Goal: Information Seeking & Learning: Check status

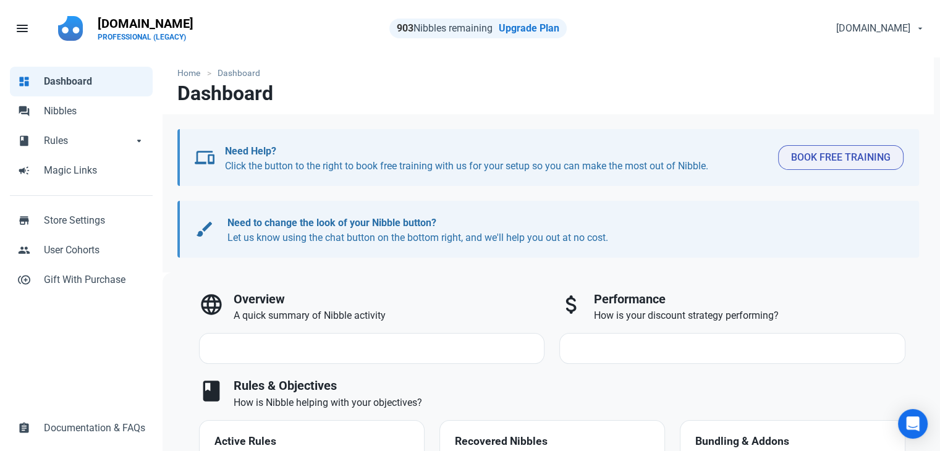
select select "7d"
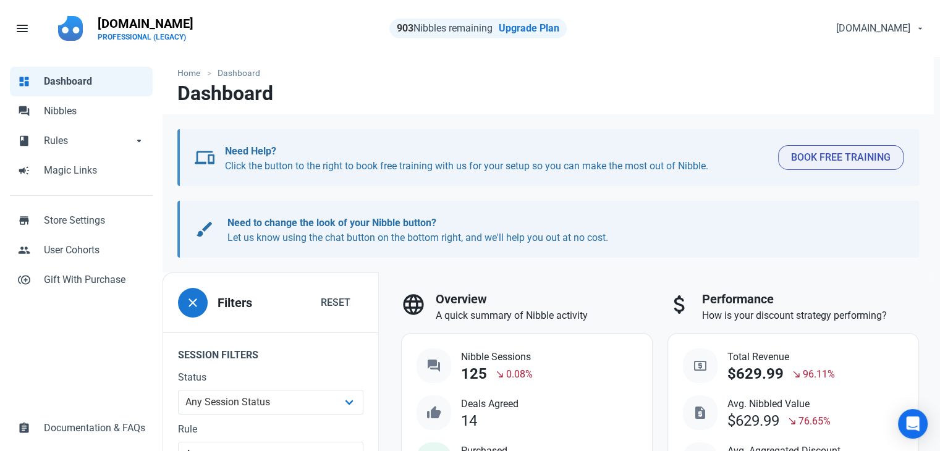
click at [116, 374] on div "dashboard Dashboard forum Nibbles book Rules book Rules arrow_drop_down book Ru…" at bounding box center [81, 255] width 163 height 396
click at [96, 115] on span "Nibbles" at bounding box center [94, 111] width 101 height 15
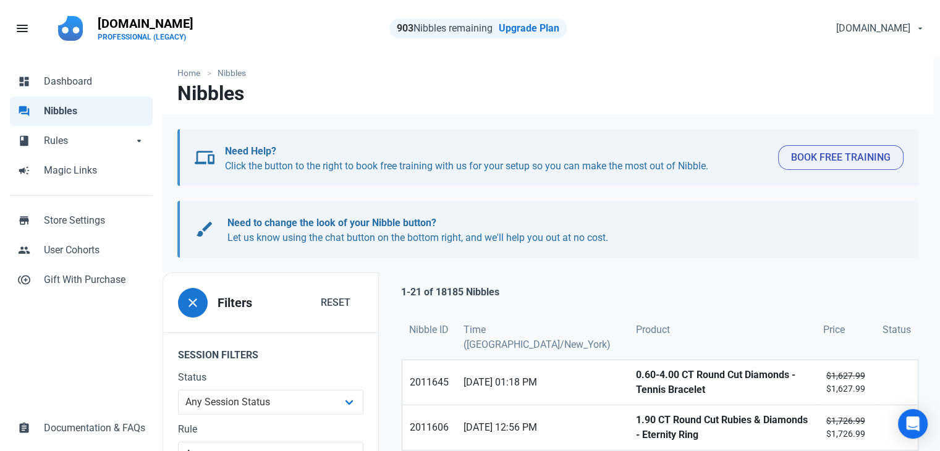
scroll to position [247, 0]
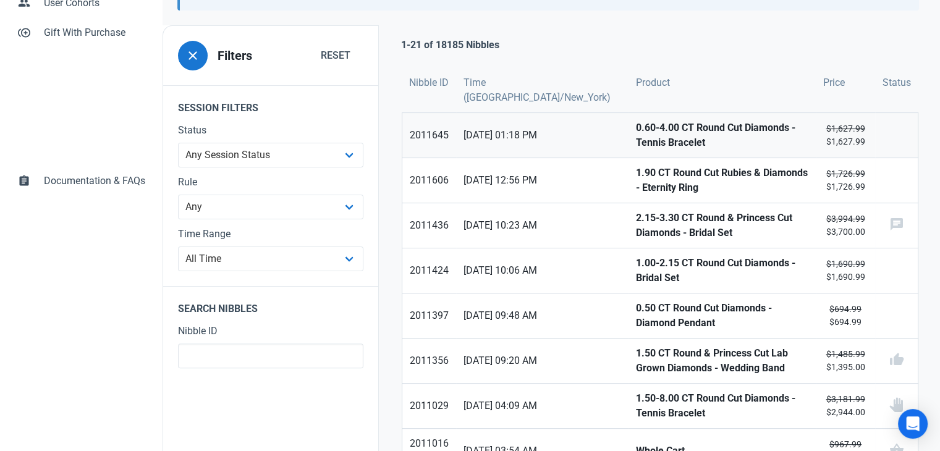
click at [636, 136] on strong "0.60-4.00 CT Round Cut Diamonds - Tennis Bracelet" at bounding box center [722, 135] width 172 height 30
click at [636, 178] on strong "1.90 CT Round Cut Rubies & Diamonds - Eternity Ring" at bounding box center [722, 181] width 172 height 30
drag, startPoint x: 603, startPoint y: 219, endPoint x: 601, endPoint y: 238, distance: 18.7
click at [636, 221] on strong "2.15-3.30 CT Round & Princess Cut Diamonds - Bridal Set" at bounding box center [722, 226] width 172 height 30
click at [636, 268] on strong "1.00-2.15 CT Round Cut Diamonds - Bridal Set" at bounding box center [722, 271] width 172 height 30
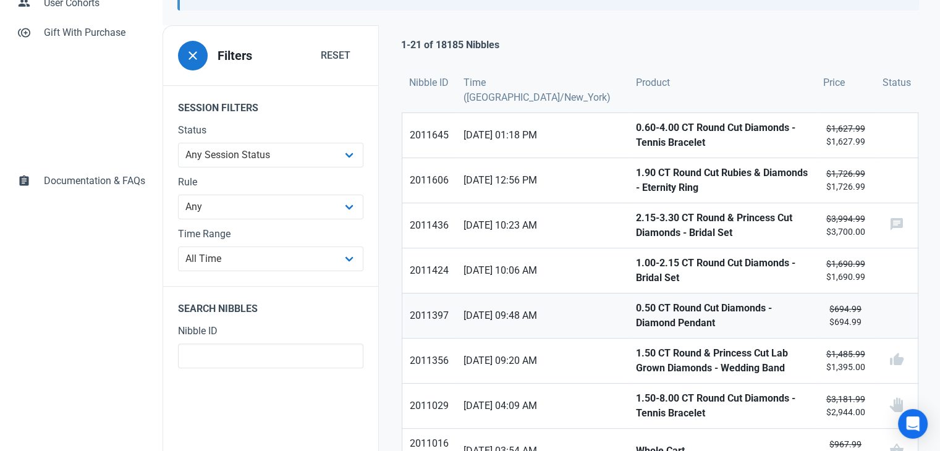
click at [636, 310] on strong "0.50 CT Round Cut Diamonds - Diamond Pendant" at bounding box center [722, 316] width 172 height 30
click at [636, 353] on strong "1.50 CT Round & Princess Cut Lab Grown Diamonds - Wedding Band" at bounding box center [722, 361] width 172 height 30
click at [636, 395] on strong "1.50-8.00 CT Round Cut Diamonds - Tennis Bracelet" at bounding box center [722, 406] width 172 height 30
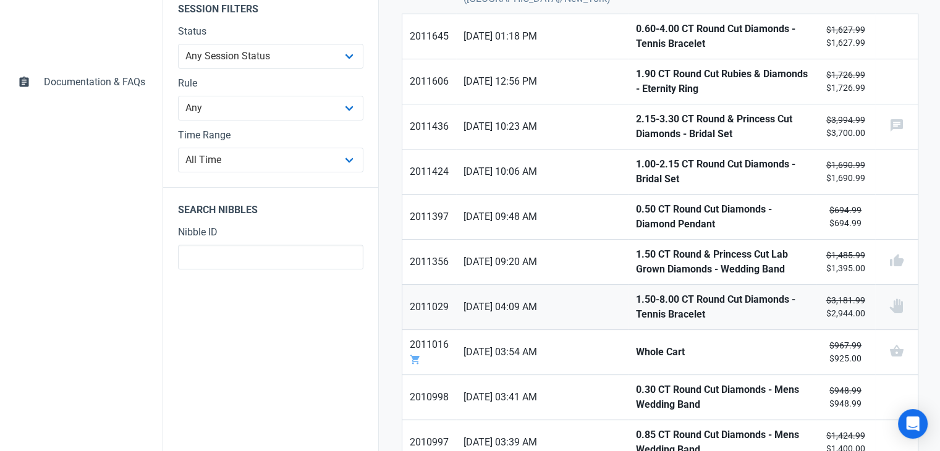
scroll to position [371, 0]
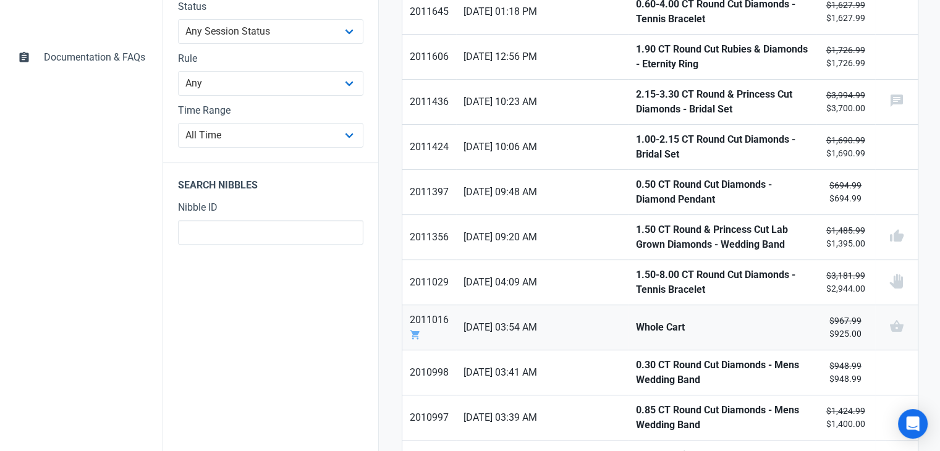
click at [628, 307] on link "Whole Cart" at bounding box center [721, 327] width 187 height 44
click at [636, 358] on strong "0.30 CT Round Cut Diamonds - Mens Wedding Band" at bounding box center [722, 373] width 172 height 30
click at [636, 404] on strong "0.85 CT Round Cut Diamonds - Mens Wedding Band" at bounding box center [722, 418] width 172 height 30
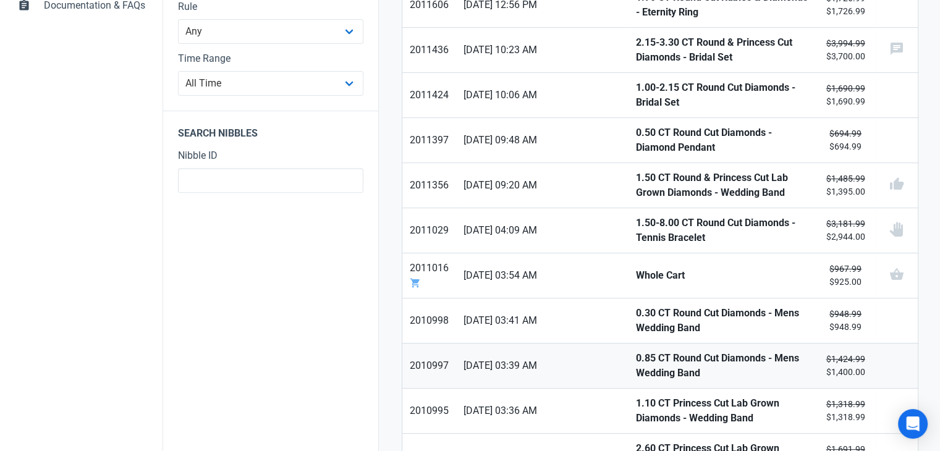
scroll to position [494, 0]
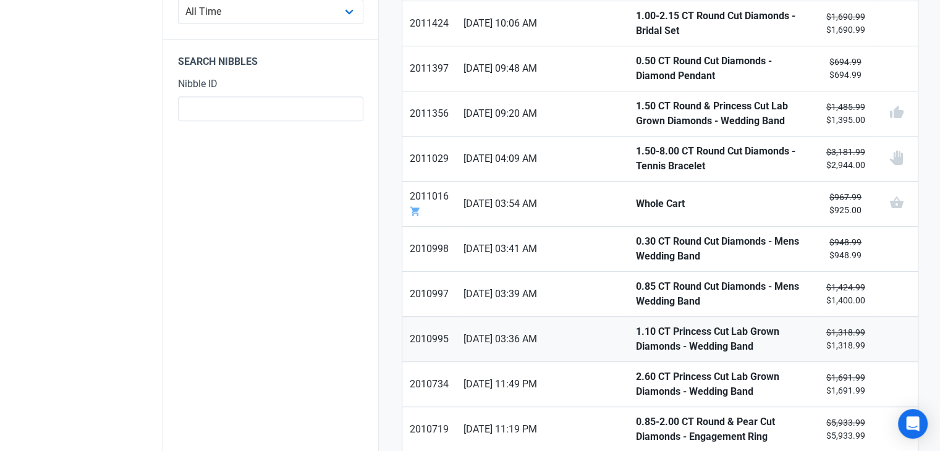
click at [636, 324] on strong "1.10 CT Princess Cut Lab Grown Diamonds - Wedding Band" at bounding box center [722, 339] width 172 height 30
click at [636, 375] on strong "2.60 CT Princess Cut Lab Grown Diamonds - Wedding Band" at bounding box center [722, 384] width 172 height 30
click at [636, 416] on strong "0.85-2.00 CT Round & Pear Cut Diamonds - Engagement Ring" at bounding box center [722, 430] width 172 height 30
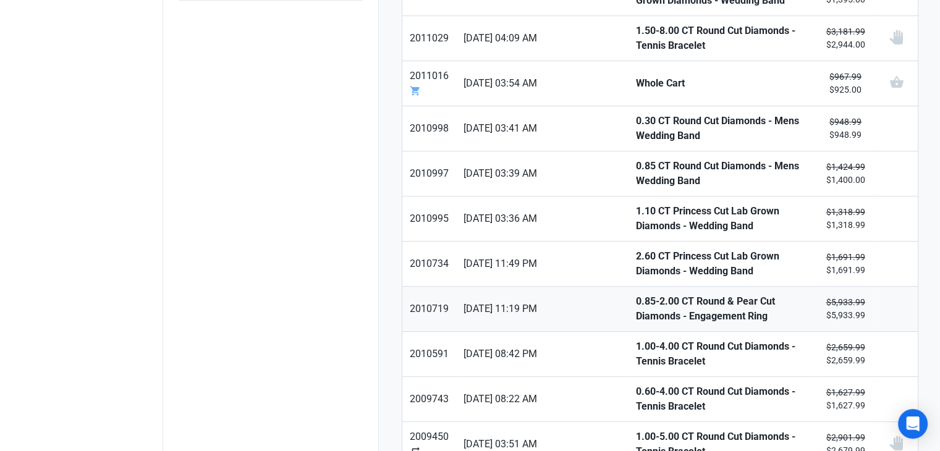
scroll to position [618, 0]
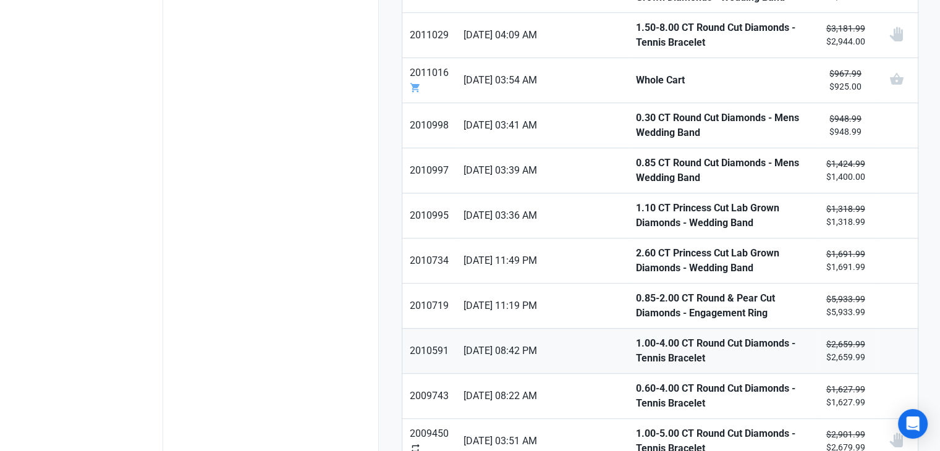
click at [636, 345] on strong "1.00-4.00 CT Round Cut Diamonds - Tennis Bracelet" at bounding box center [722, 351] width 172 height 30
click at [636, 381] on strong "0.60-4.00 CT Round Cut Diamonds - Tennis Bracelet" at bounding box center [722, 396] width 172 height 30
click at [636, 426] on strong "1.00-5.00 CT Round Cut Diamonds - Tennis Bracelet" at bounding box center [722, 441] width 172 height 30
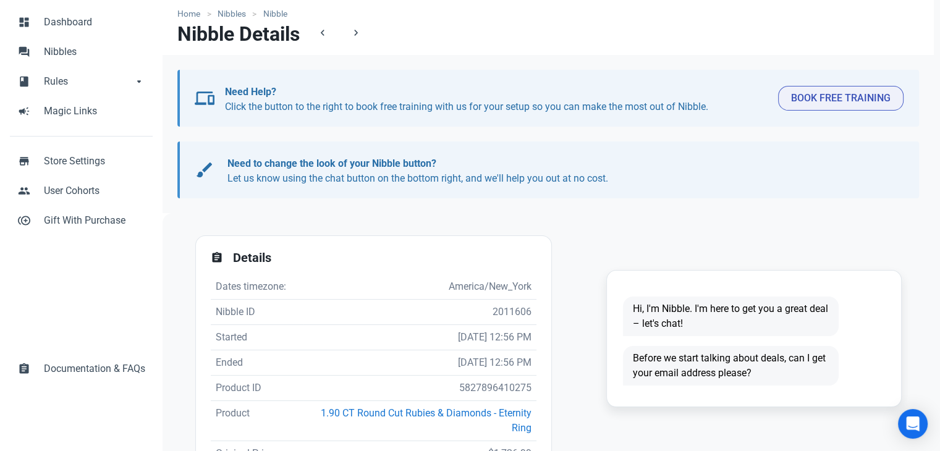
scroll to position [124, 0]
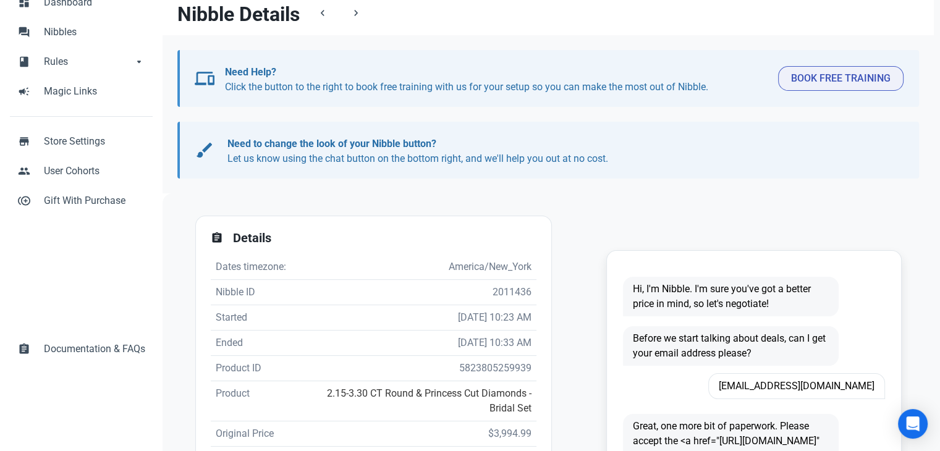
scroll to position [247, 0]
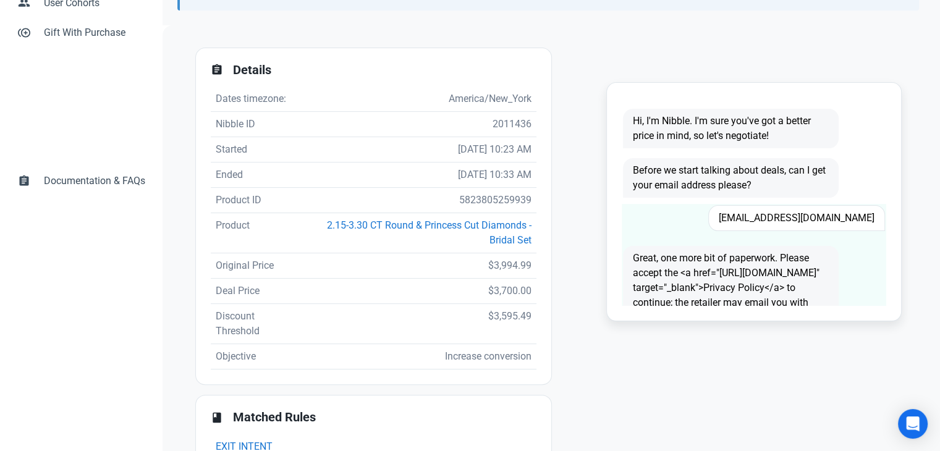
click at [809, 218] on span "[EMAIL_ADDRESS][DOMAIN_NAME]" at bounding box center [796, 218] width 177 height 26
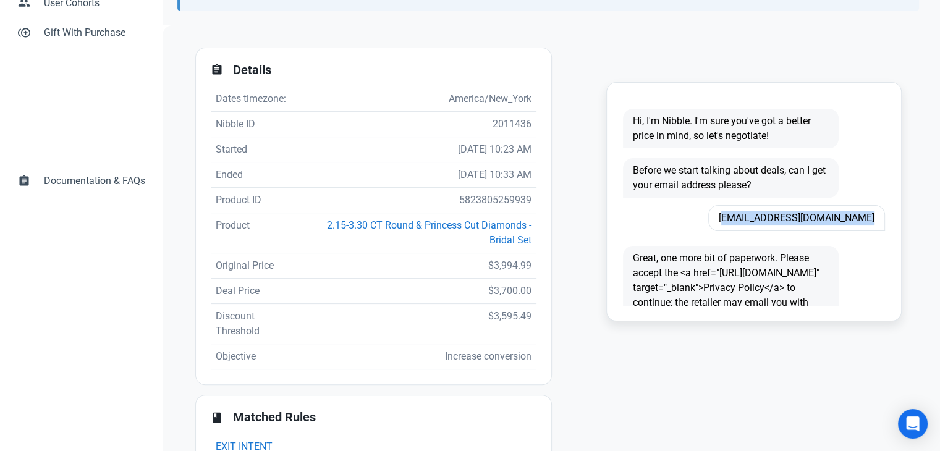
copy span "mastersergeantj@sbcglobal.net"
click at [463, 199] on td "5823805259939" at bounding box center [418, 200] width 236 height 25
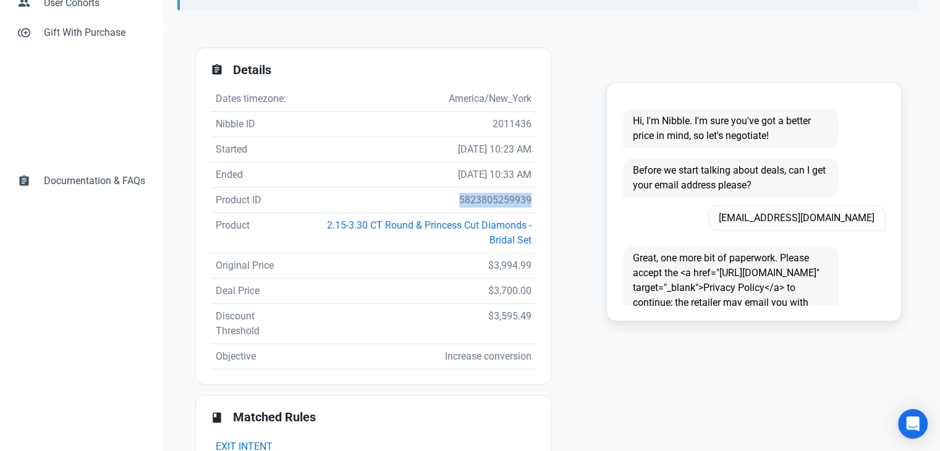
click at [463, 199] on td "5823805259939" at bounding box center [418, 200] width 236 height 25
copy td "5823805259939"
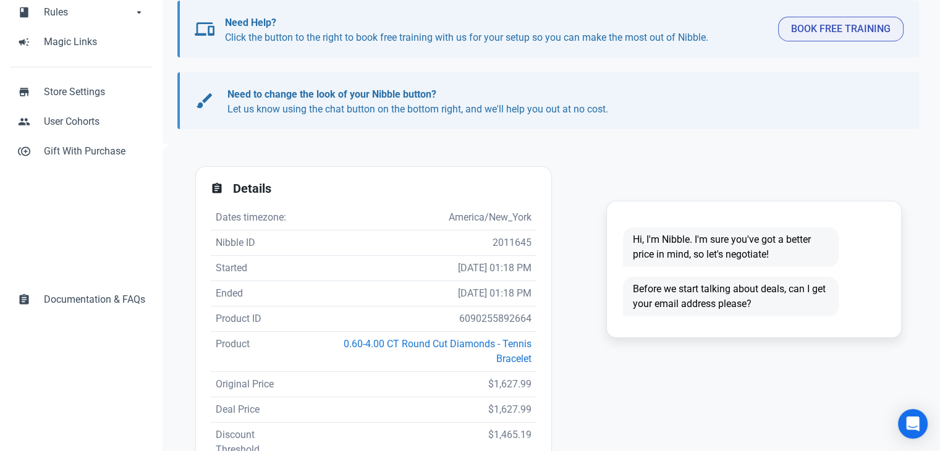
scroll to position [185, 0]
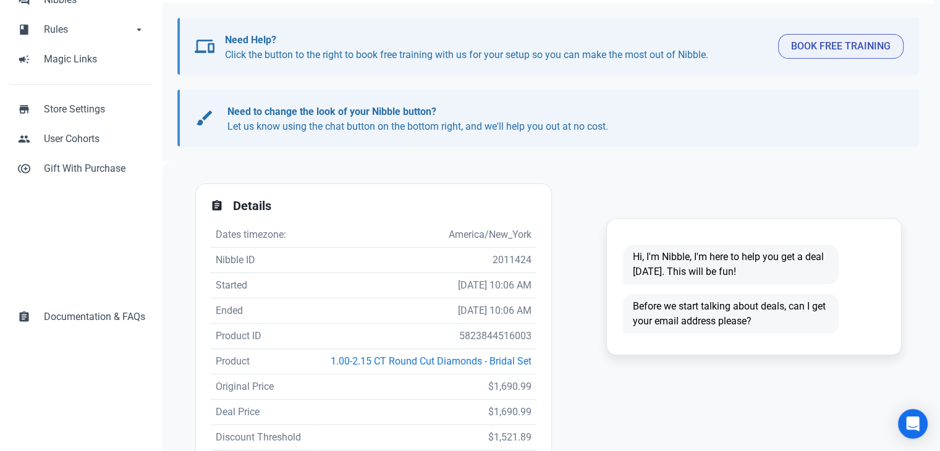
scroll to position [185, 0]
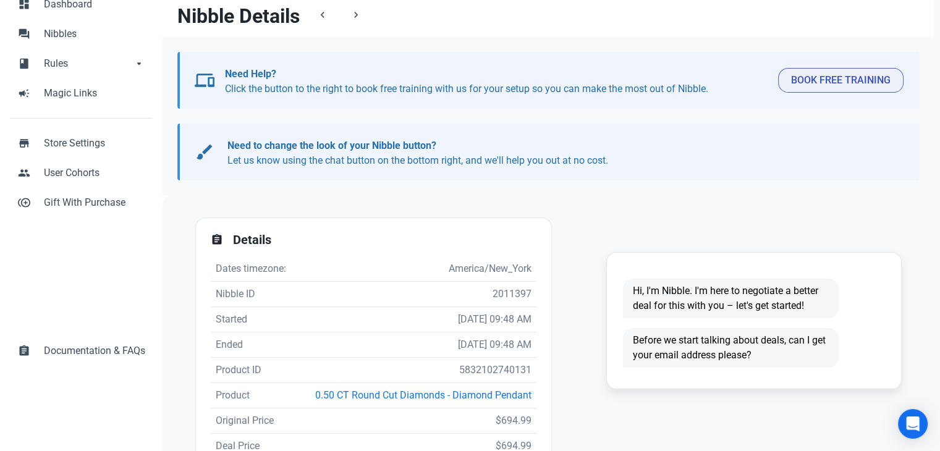
scroll to position [247, 0]
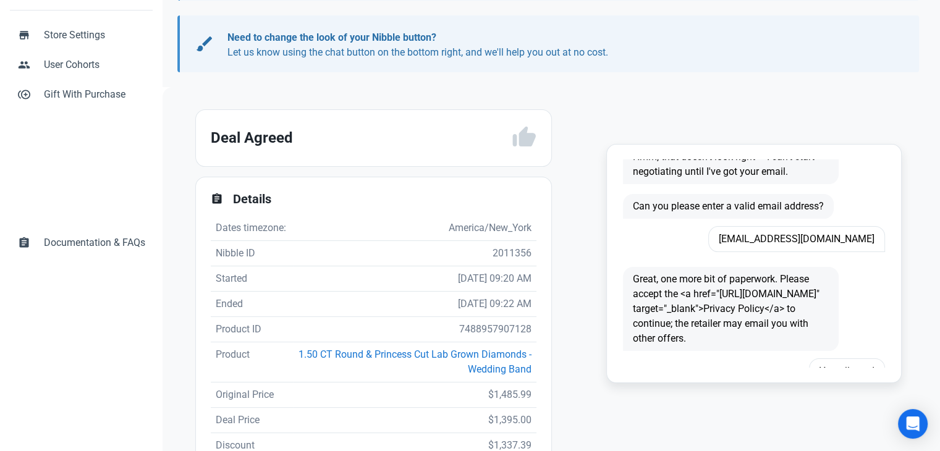
scroll to position [185, 0]
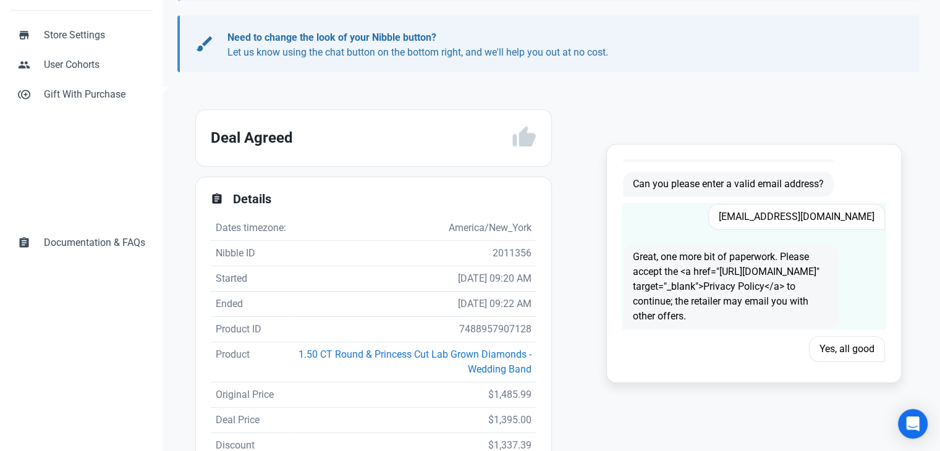
click at [826, 221] on span "[EMAIL_ADDRESS][DOMAIN_NAME]" at bounding box center [796, 217] width 177 height 26
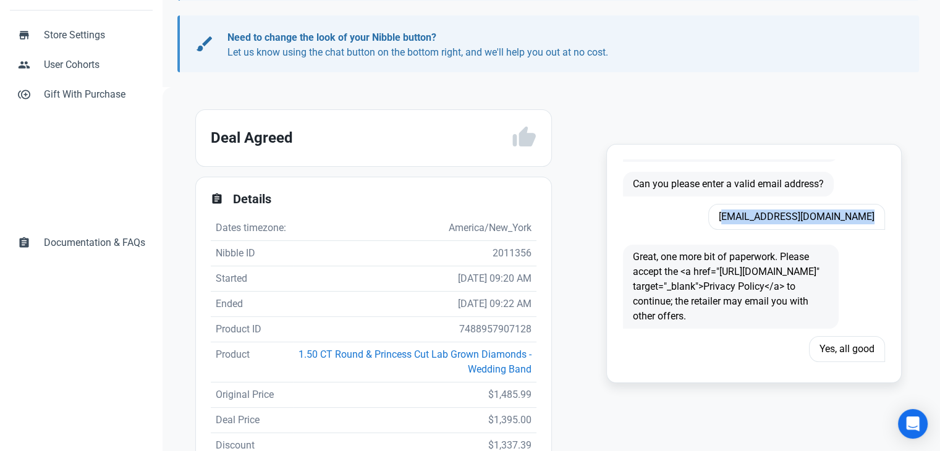
copy span "[EMAIL_ADDRESS][DOMAIN_NAME]"
click at [496, 329] on td "7488957907128" at bounding box center [414, 329] width 243 height 25
copy td "7488957907128"
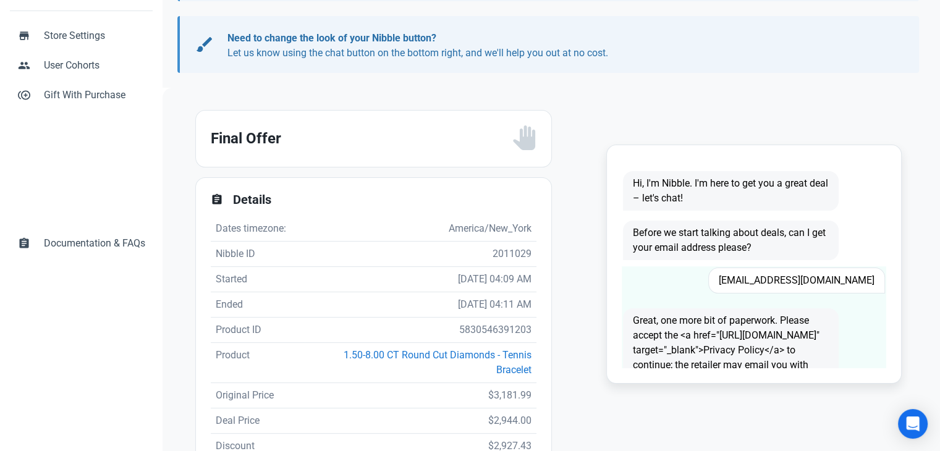
scroll to position [185, 0]
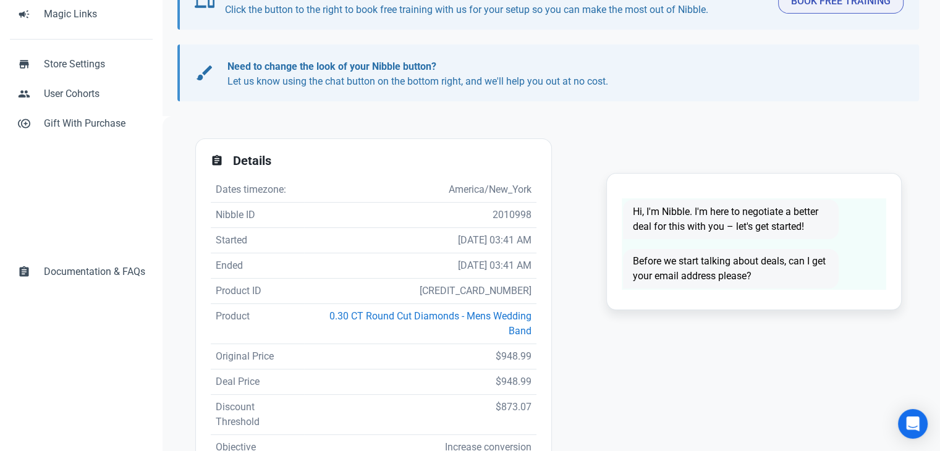
scroll to position [185, 0]
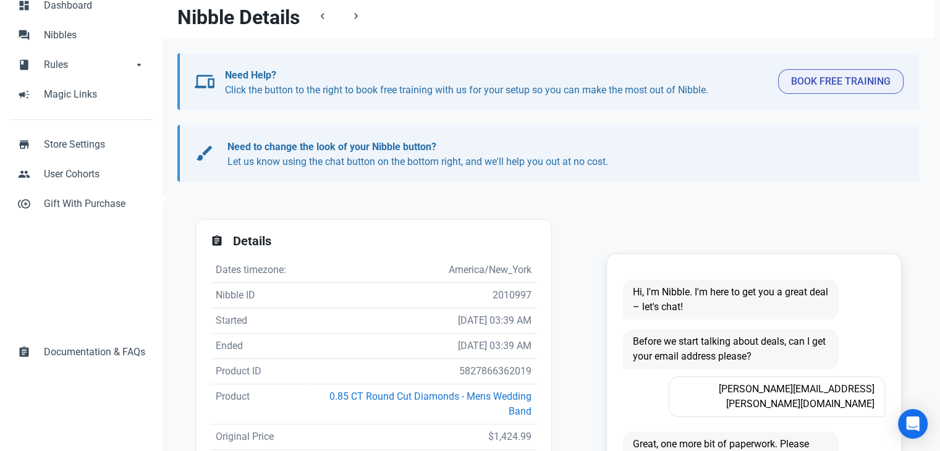
scroll to position [185, 0]
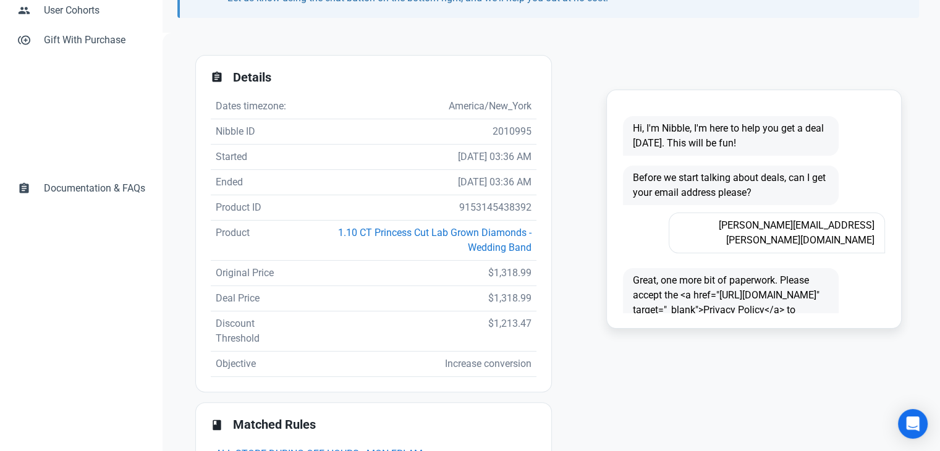
scroll to position [247, 0]
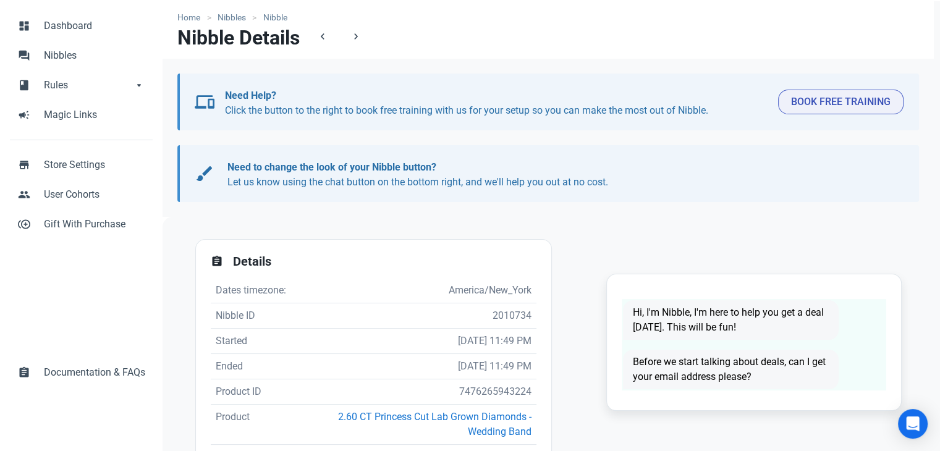
scroll to position [185, 0]
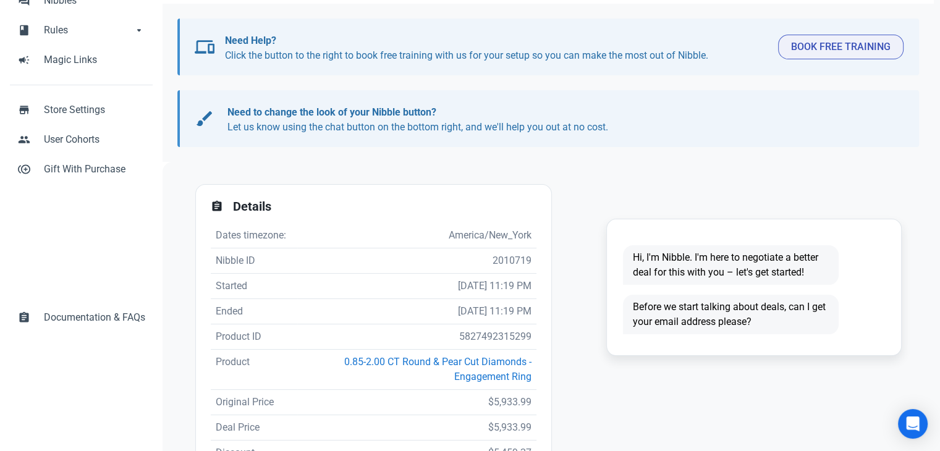
scroll to position [185, 0]
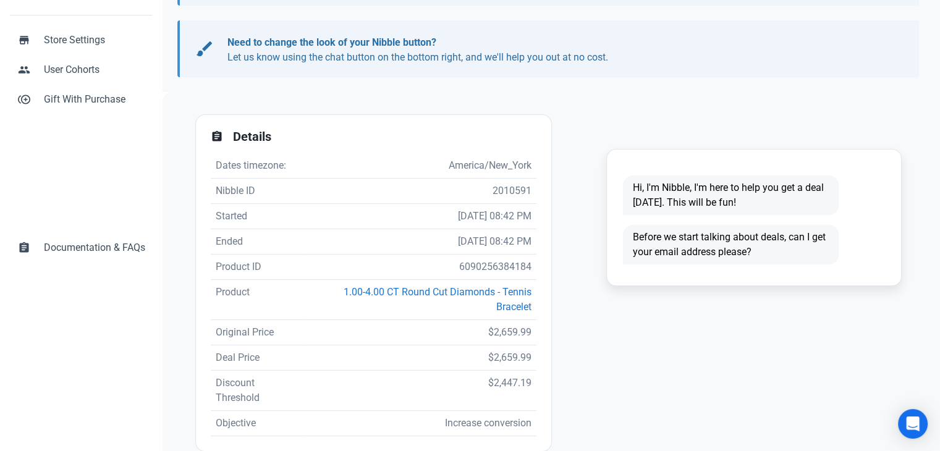
scroll to position [309, 0]
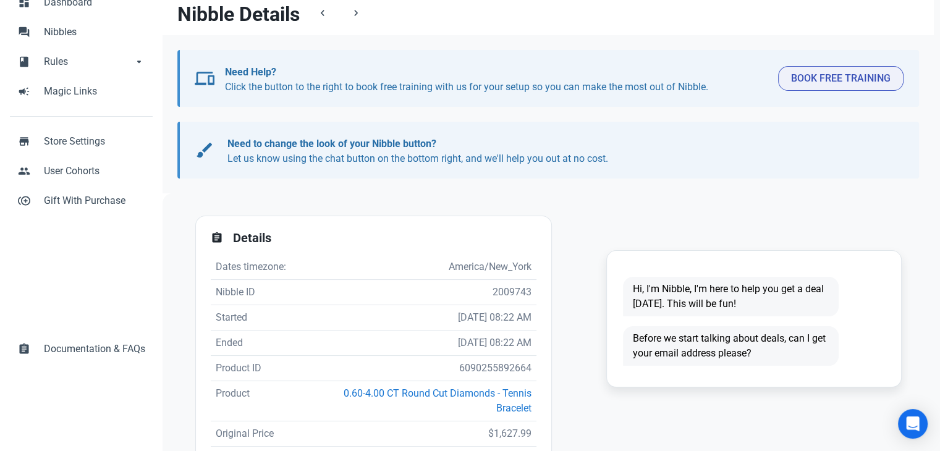
scroll to position [185, 0]
